Goal: Find specific page/section: Find specific page/section

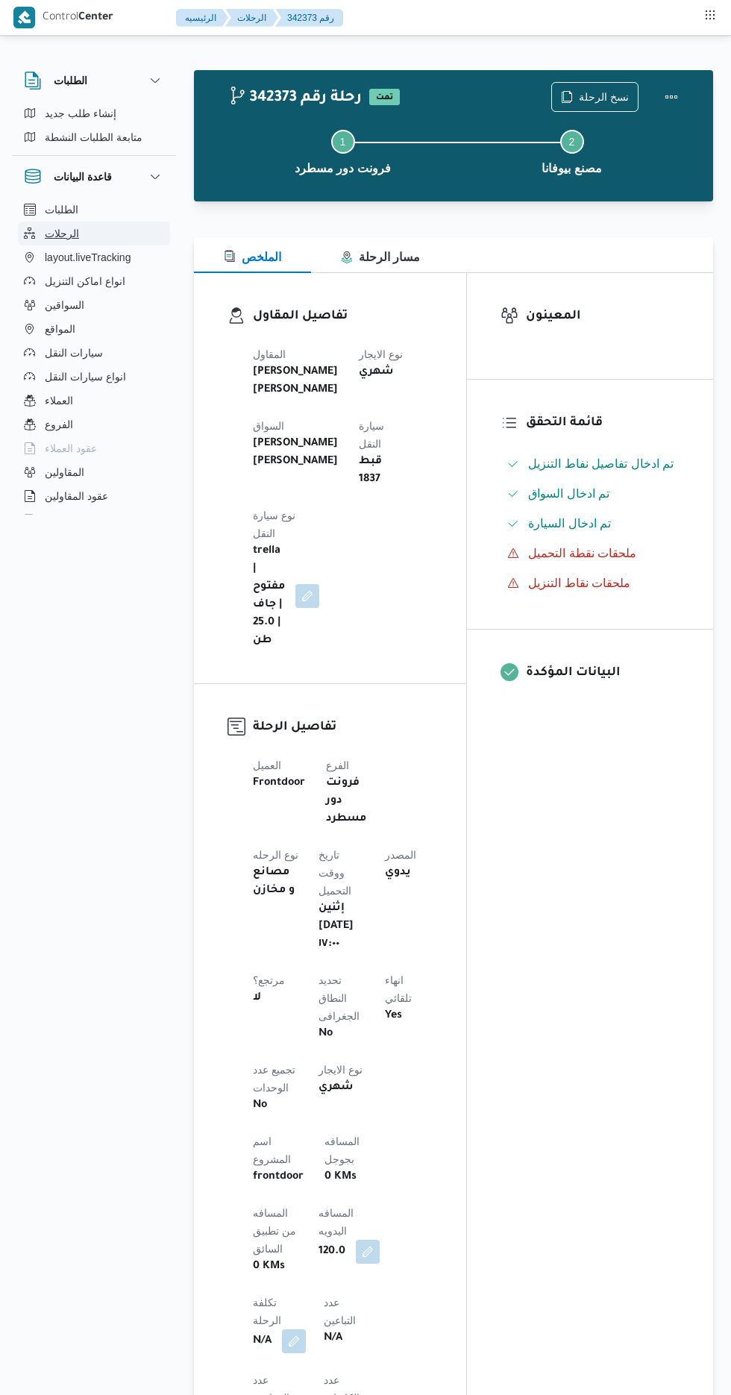
click at [48, 227] on span "الرحلات" at bounding box center [62, 234] width 34 height 18
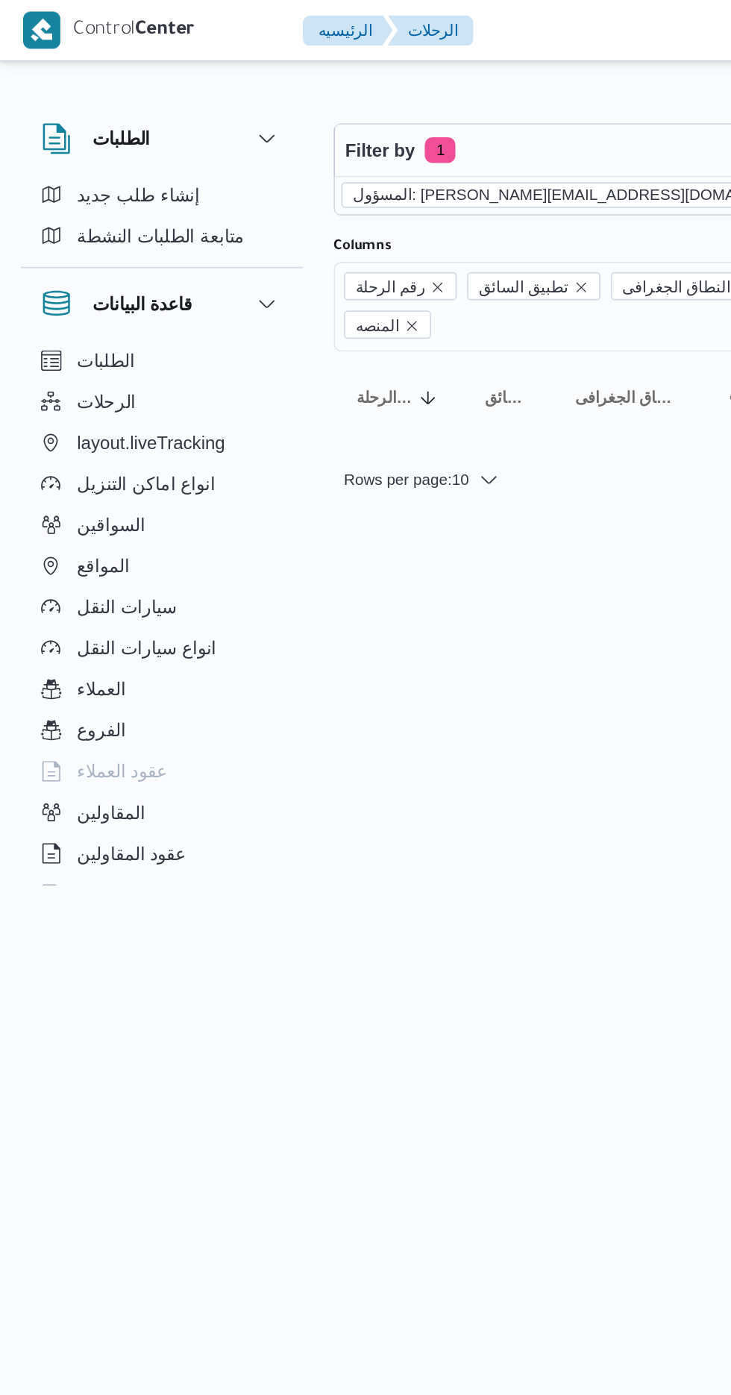
click at [474, 112] on icon "remove selected entity" at bounding box center [477, 113] width 6 height 6
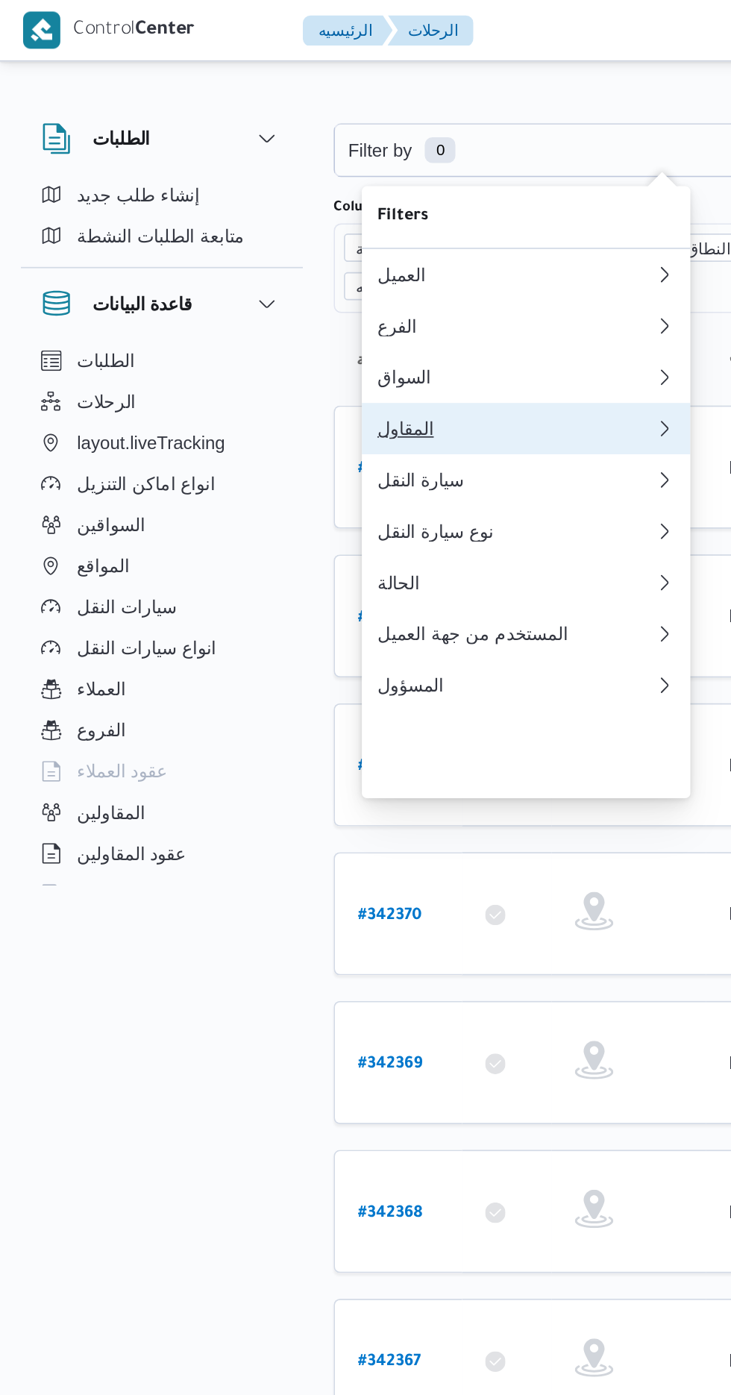
click at [227, 255] on div "المقاول" at bounding box center [299, 249] width 161 height 12
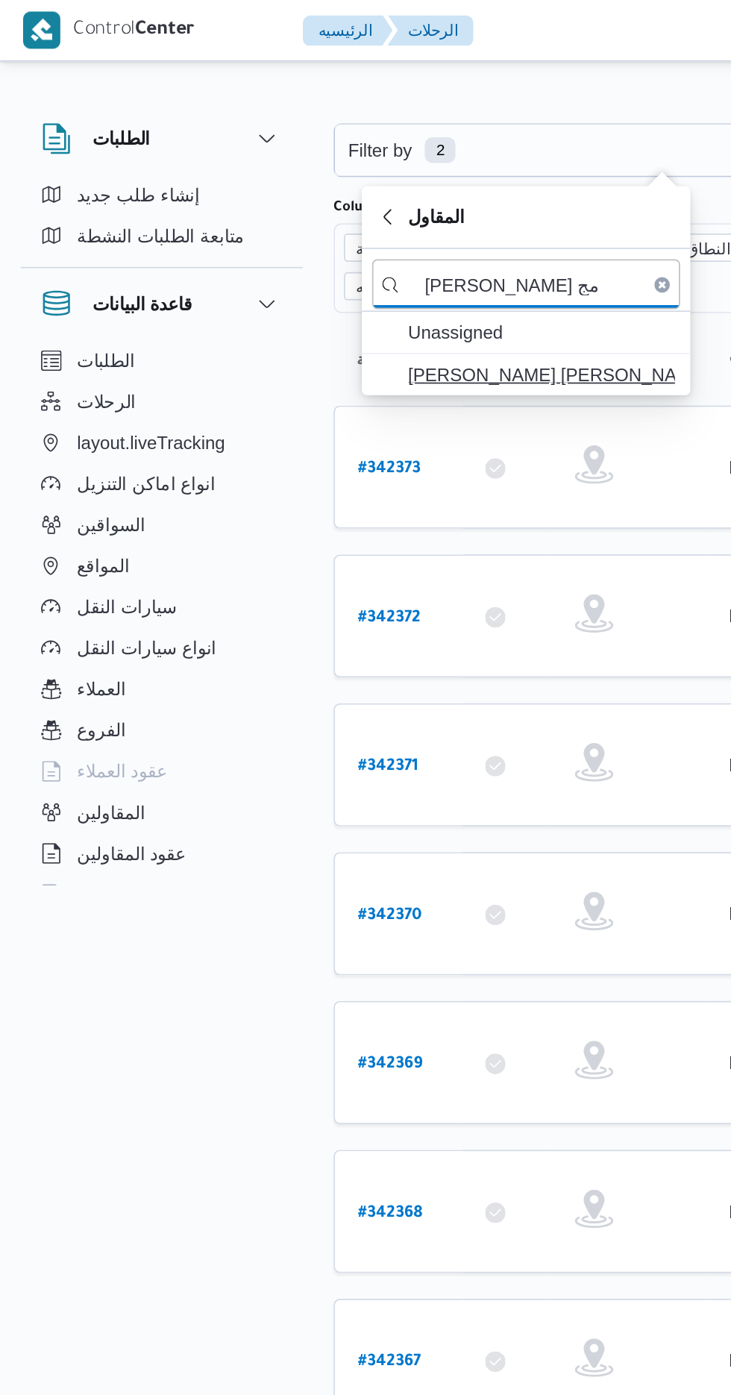
type input "[PERSON_NAME] مج"
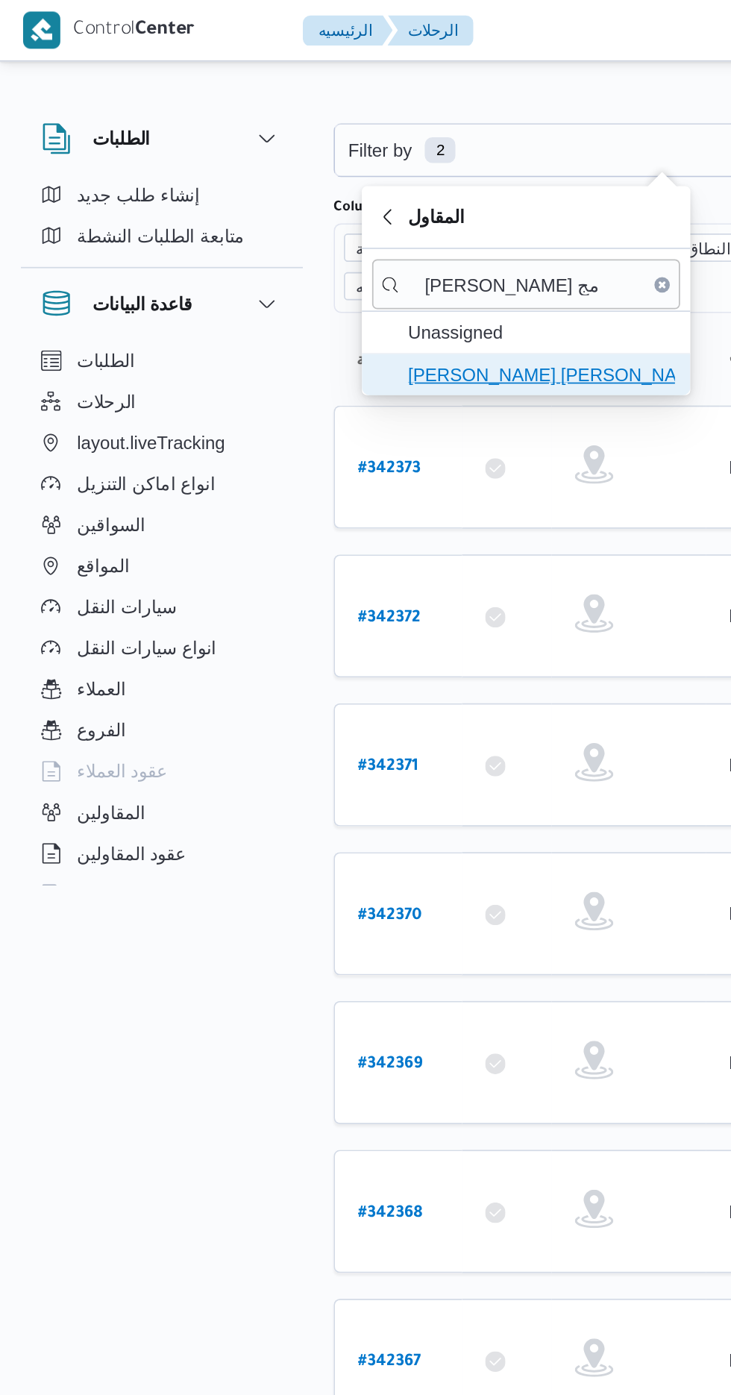
click at [268, 213] on span "[PERSON_NAME] [PERSON_NAME]" at bounding box center [314, 218] width 155 height 18
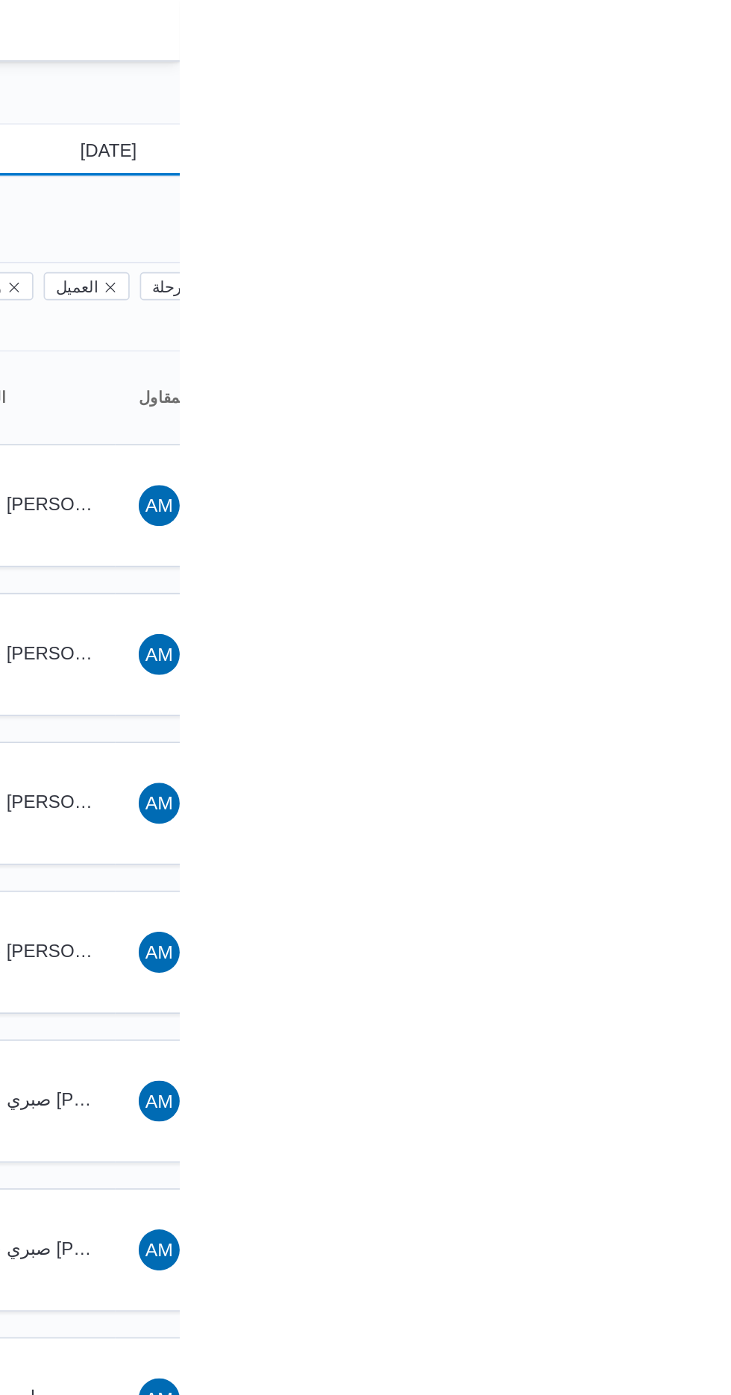
click at [677, 86] on input "[DATE]" at bounding box center [679, 87] width 169 height 30
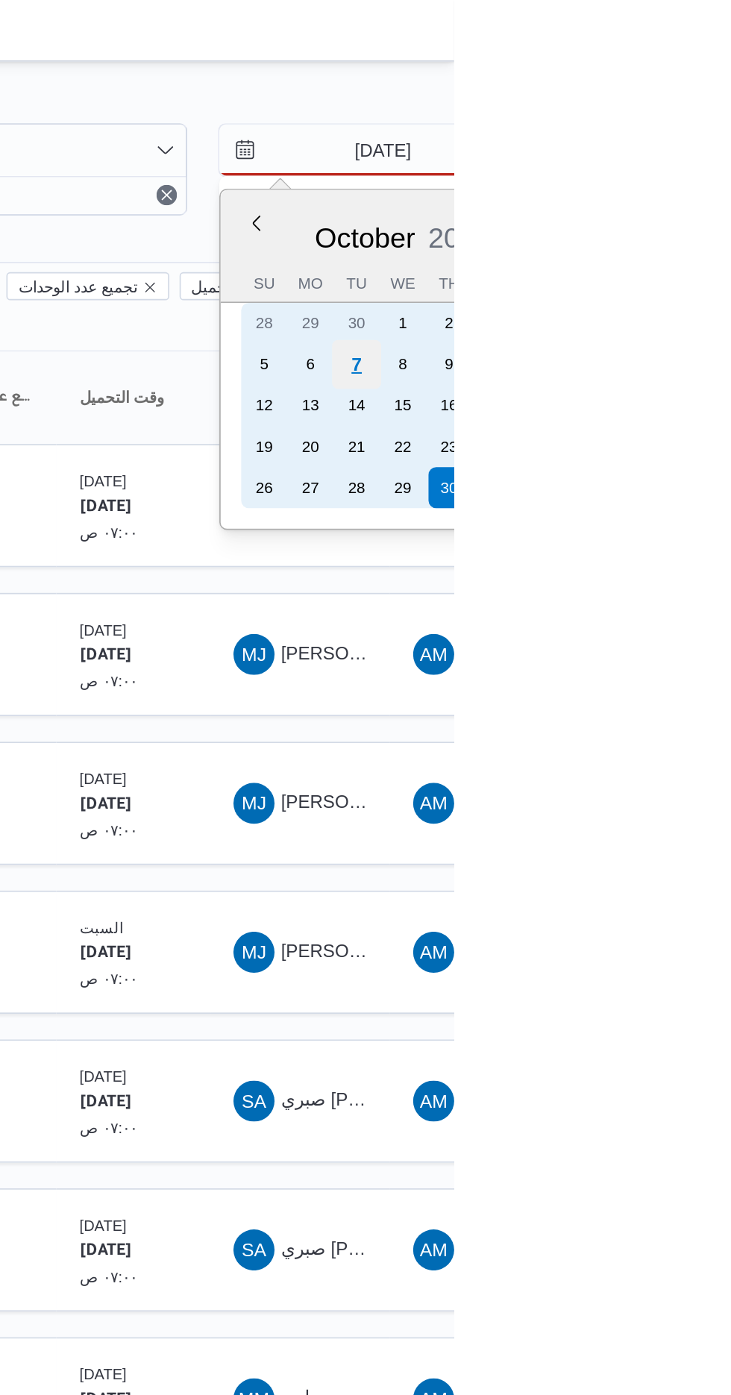
click at [675, 208] on div "7" at bounding box center [674, 212] width 28 height 28
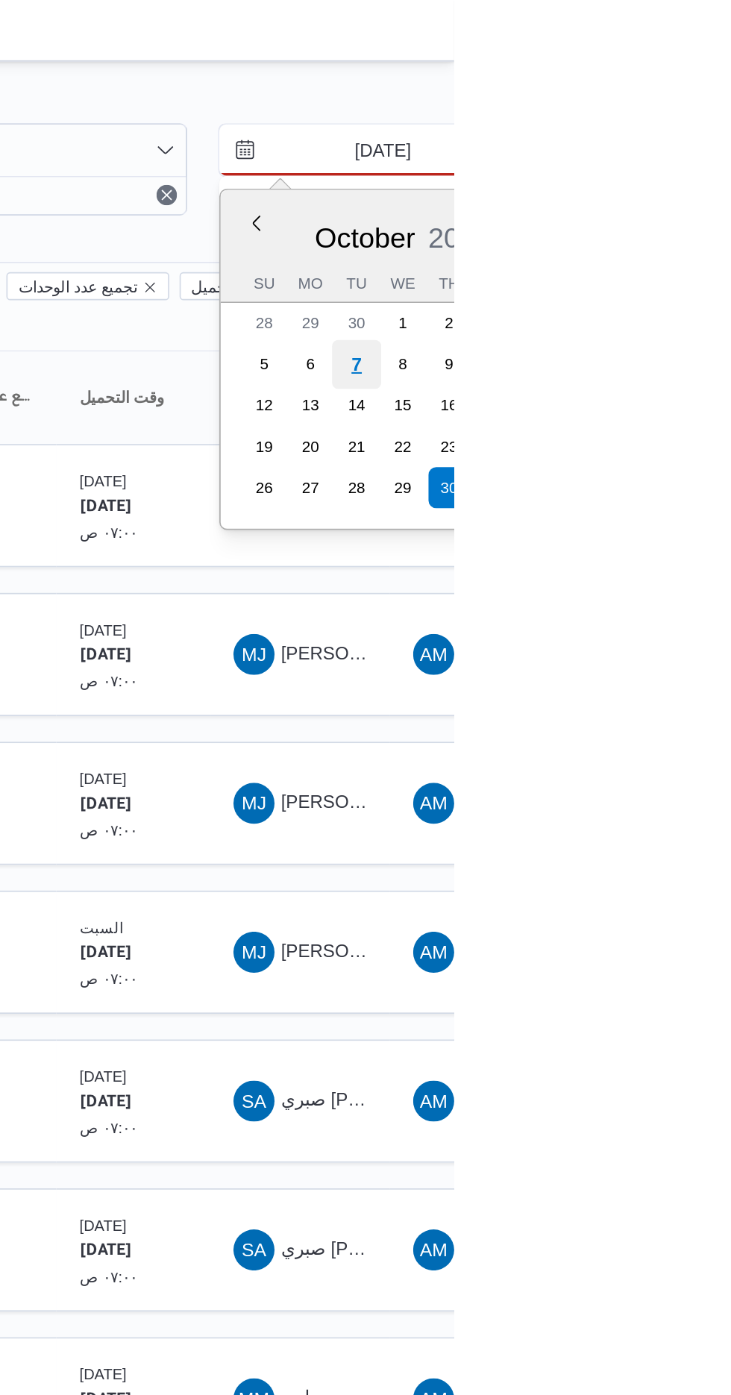
type input "[DATE]"
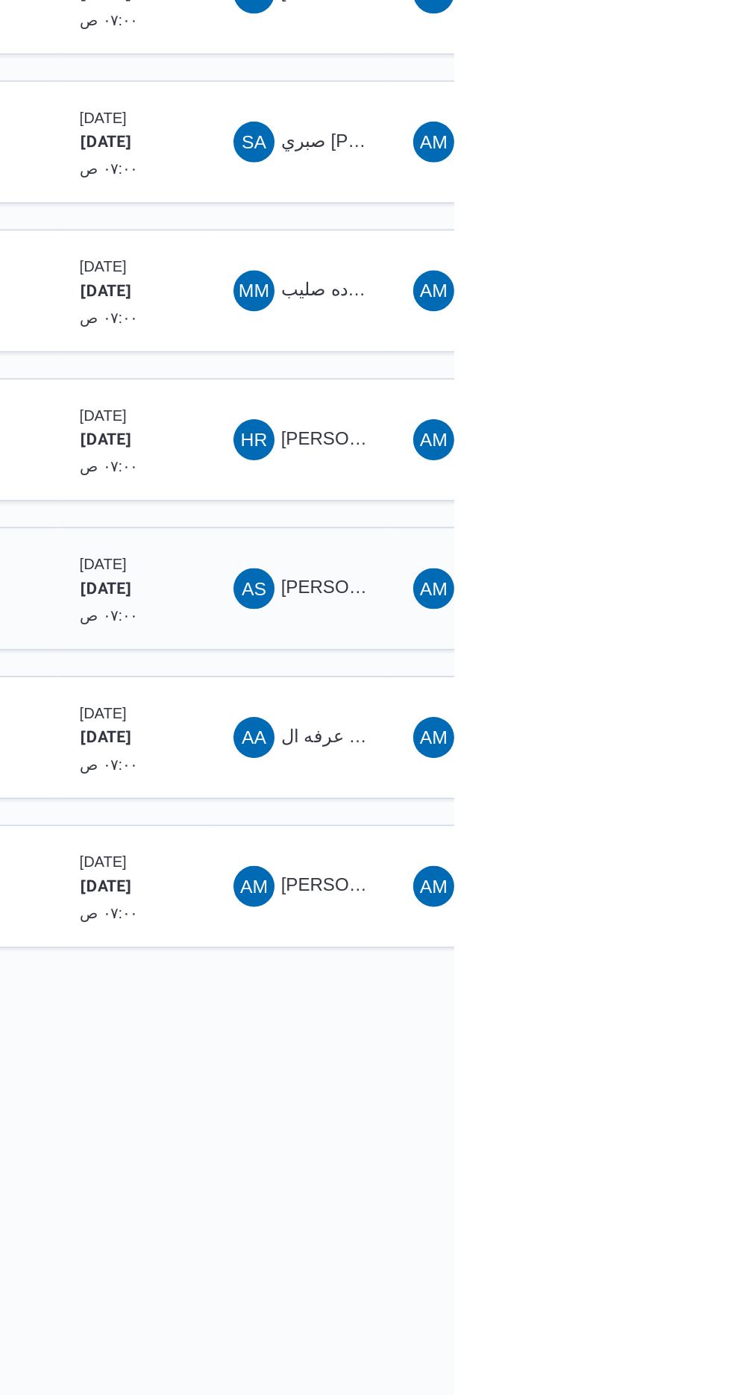
click at [634, 633] on span "[PERSON_NAME] [PERSON_NAME]" at bounding box center [717, 639] width 175 height 12
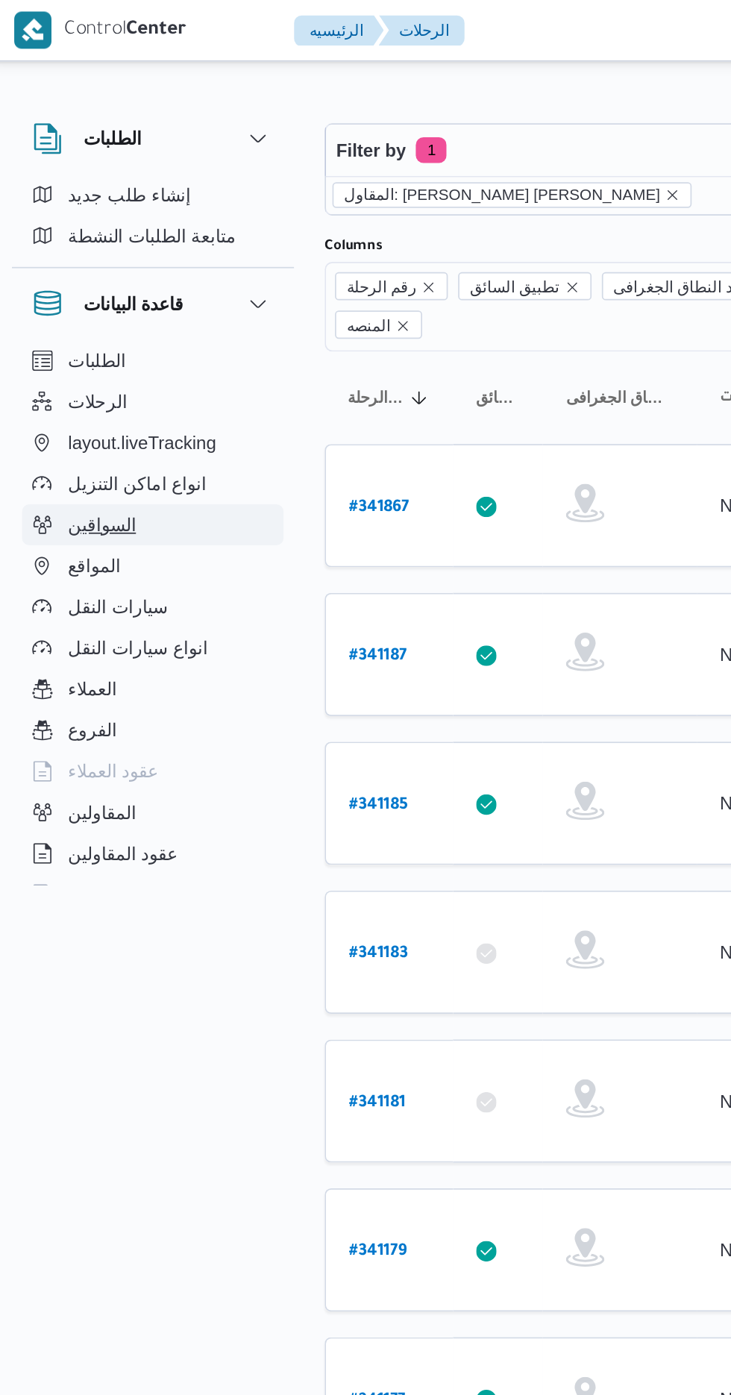
click at [64, 305] on span "السواقين" at bounding box center [65, 305] width 40 height 18
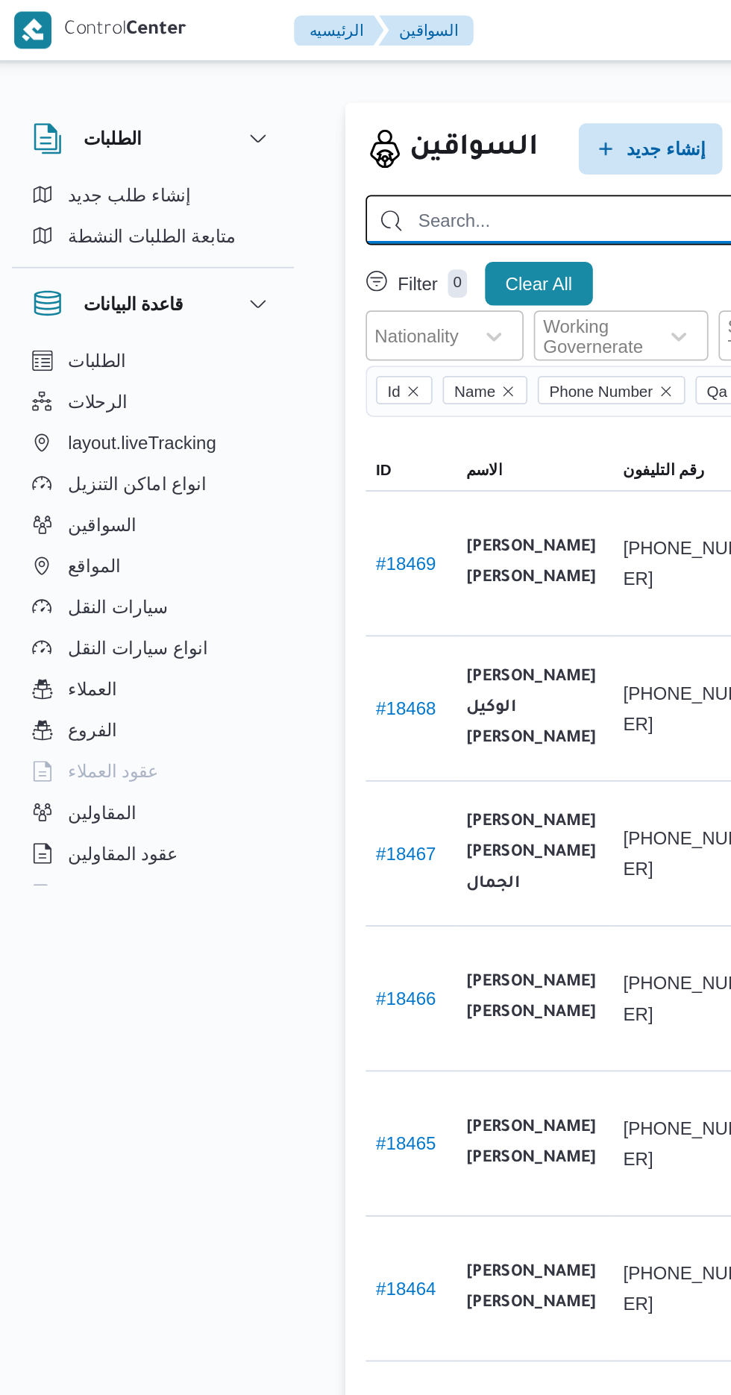
click at [259, 122] on input "search" at bounding box center [532, 127] width 629 height 29
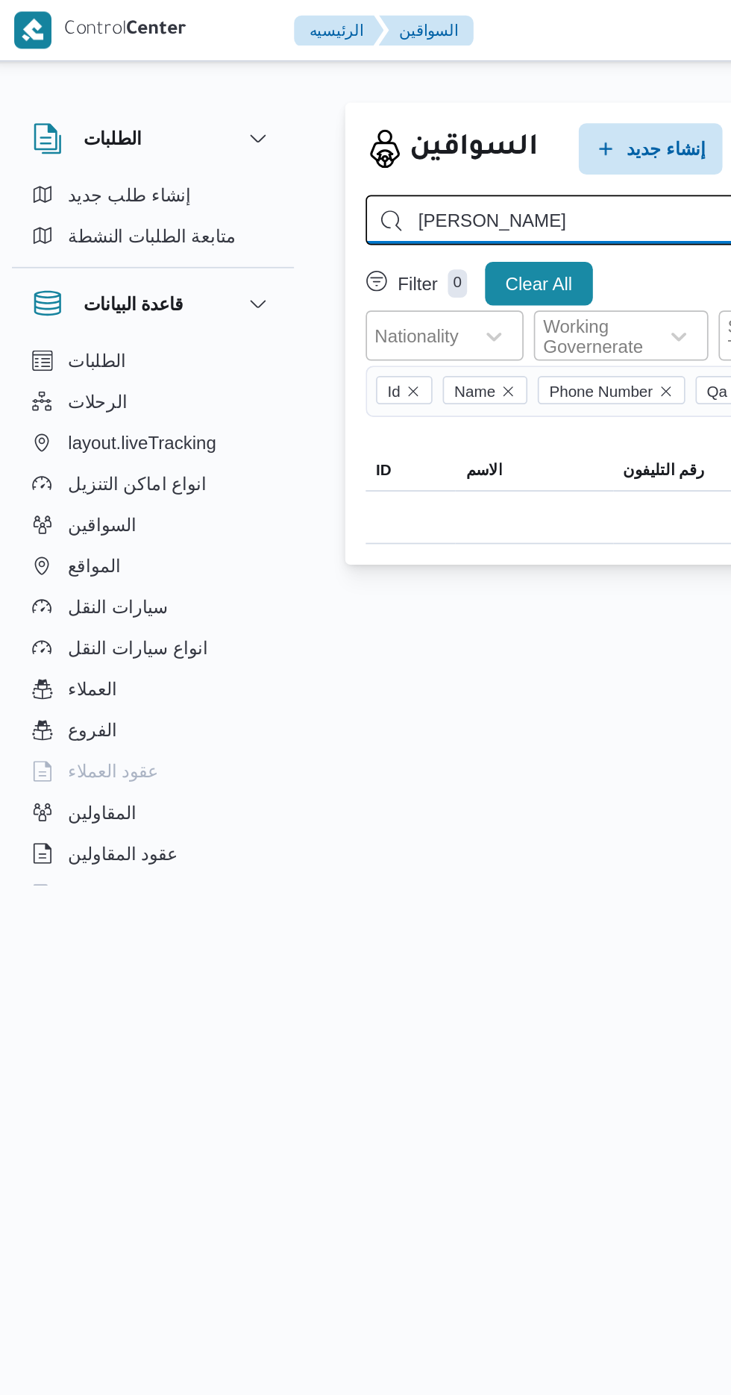
type input "[PERSON_NAME]"
